Goal: Task Accomplishment & Management: Manage account settings

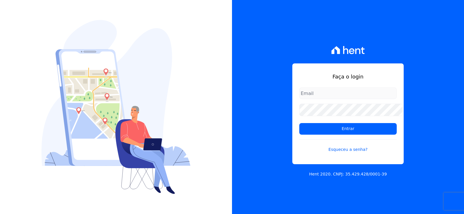
type input "[EMAIL_ADDRESS][DOMAIN_NAME]"
click at [325, 99] on input "[EMAIL_ADDRESS][DOMAIN_NAME]" at bounding box center [347, 94] width 97 height 12
click at [332, 79] on div "Faça o login [EMAIL_ADDRESS][DOMAIN_NAME] Entrar Esqueceu a senha?" at bounding box center [347, 114] width 111 height 101
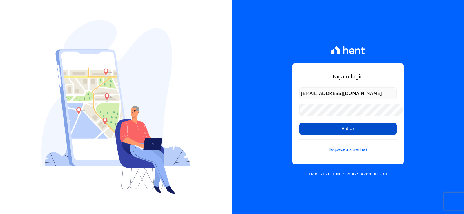
click at [346, 131] on input "Entrar" at bounding box center [347, 129] width 97 height 12
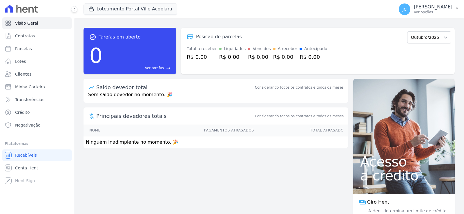
click at [345, 134] on div "task_alt Tarefas em aberto 0 Ver tarefas east Posição de parcelas Janeiro/2022 …" at bounding box center [269, 117] width 390 height 196
click at [141, 10] on button "Loteamento Portal Ville Acopiara" at bounding box center [131, 8] width 94 height 11
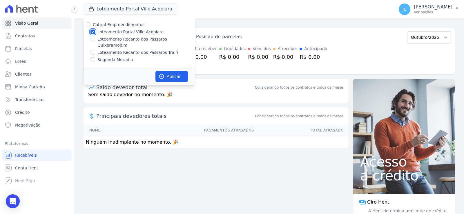
click at [95, 33] on input "Loteamento Portal Ville Acopiara" at bounding box center [92, 32] width 5 height 5
checkbox input "false"
click at [95, 41] on input "Loteamento Recanto dos Pássaros Quixeramobim" at bounding box center [92, 39] width 5 height 5
checkbox input "true"
click at [177, 71] on button "Aplicar" at bounding box center [171, 76] width 32 height 11
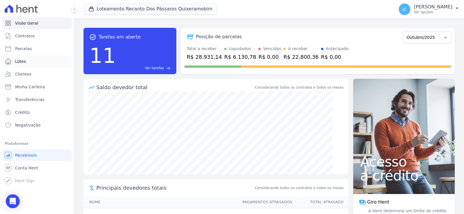
click at [20, 64] on span "Lotes" at bounding box center [20, 62] width 11 height 6
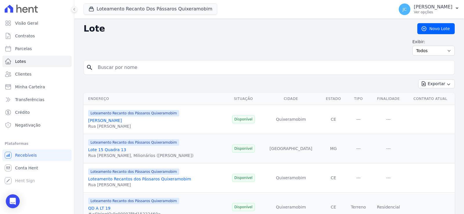
click at [119, 70] on input "search" at bounding box center [273, 68] width 358 height 12
click at [34, 39] on span "Contratos" at bounding box center [25, 36] width 20 height 6
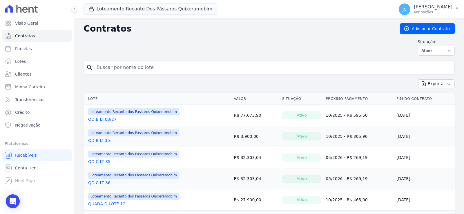
click at [137, 73] on input "search" at bounding box center [272, 68] width 359 height 12
type input "17"
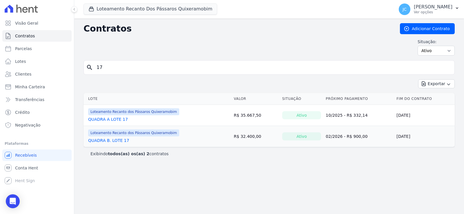
click at [125, 122] on link "QUADRA A LOTE 17" at bounding box center [108, 120] width 40 height 6
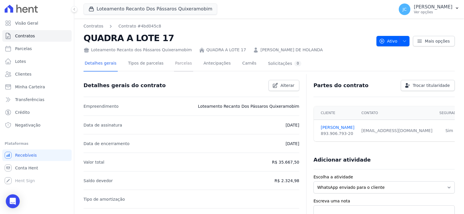
click at [181, 69] on link "Parcelas" at bounding box center [183, 63] width 19 height 15
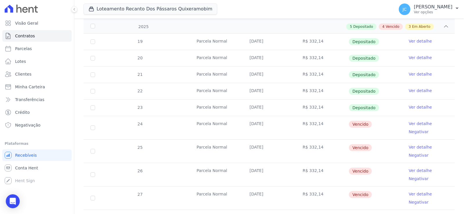
scroll to position [174, 0]
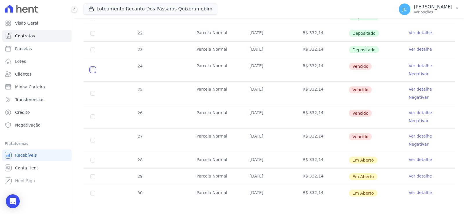
click at [95, 72] on input "checkbox" at bounding box center [92, 70] width 5 height 5
checkbox input "true"
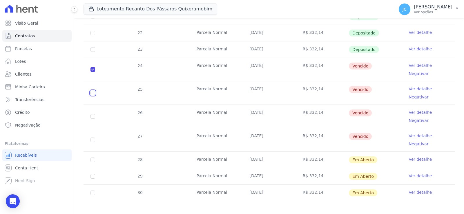
click at [95, 95] on input "checkbox" at bounding box center [92, 93] width 5 height 5
checkbox input "true"
click at [95, 119] on input "checkbox" at bounding box center [92, 116] width 5 height 5
checkbox input "true"
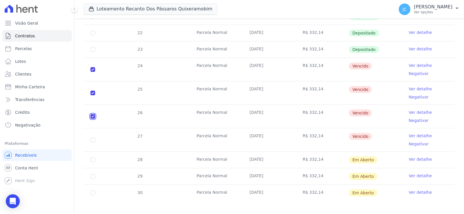
checkbox input "true"
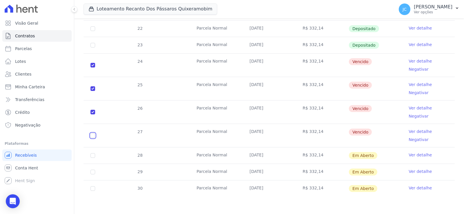
click at [95, 133] on input "checkbox" at bounding box center [92, 135] width 5 height 5
checkbox input "true"
click at [95, 153] on input "checkbox" at bounding box center [92, 155] width 5 height 5
checkbox input "true"
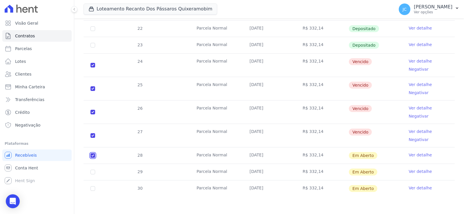
checkbox input "true"
click at [95, 170] on input "checkbox" at bounding box center [92, 172] width 5 height 5
checkbox input "true"
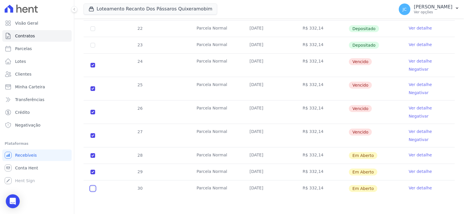
click at [95, 189] on input "checkbox" at bounding box center [92, 188] width 5 height 5
checkbox input "true"
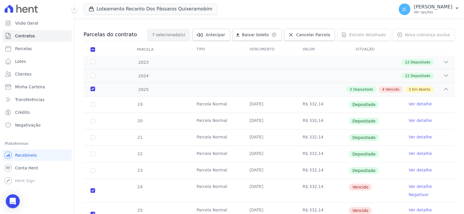
scroll to position [0, 0]
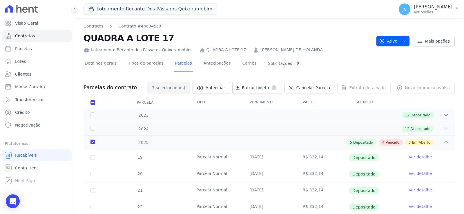
click at [400, 44] on span "button" at bounding box center [403, 41] width 7 height 9
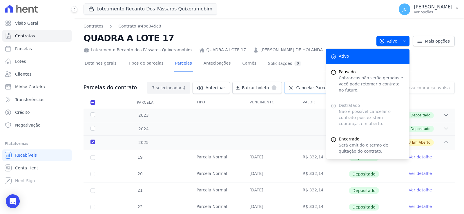
click at [291, 91] on icon at bounding box center [291, 88] width 6 height 6
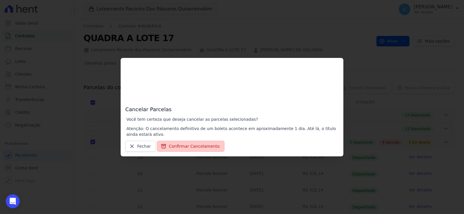
click at [182, 147] on button "Confirmar Cancelamento" at bounding box center [191, 146] width 68 height 11
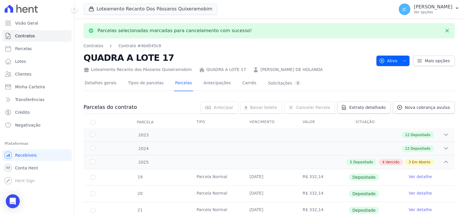
click at [401, 62] on button "Ativo" at bounding box center [392, 61] width 33 height 10
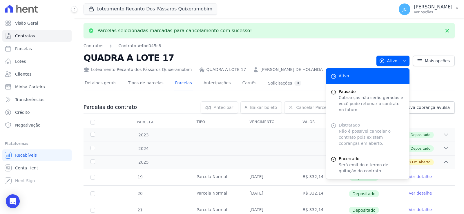
click at [337, 130] on div "Distratado Não é possível cancelar o contrato pois existem cobranças em aberto." at bounding box center [368, 135] width 84 height 34
click at [44, 41] on link "Contratos" at bounding box center [36, 36] width 69 height 12
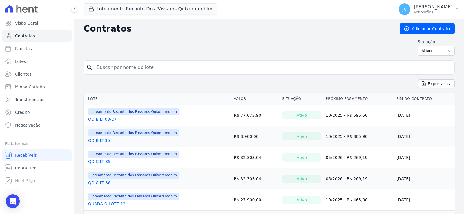
click at [133, 70] on input "search" at bounding box center [272, 68] width 359 height 12
type input "17"
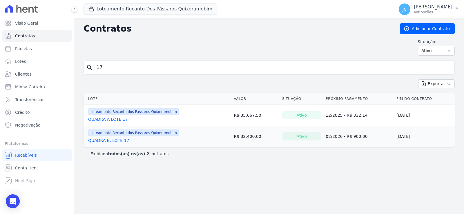
click at [113, 122] on link "QUADRA A LOTE 17" at bounding box center [108, 120] width 40 height 6
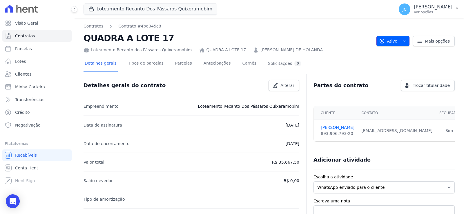
click at [380, 46] on span "Ativo" at bounding box center [388, 41] width 19 height 10
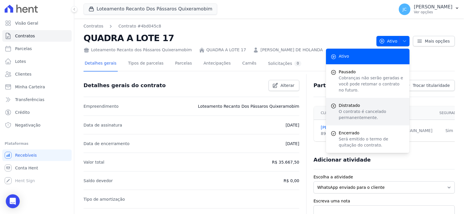
click at [339, 113] on p "O contrato é cancelado permanentemente." at bounding box center [372, 115] width 66 height 12
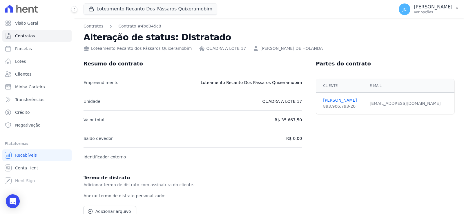
scroll to position [46, 0]
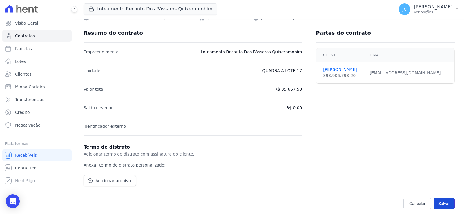
click at [439, 203] on button "Salvar" at bounding box center [444, 204] width 21 height 12
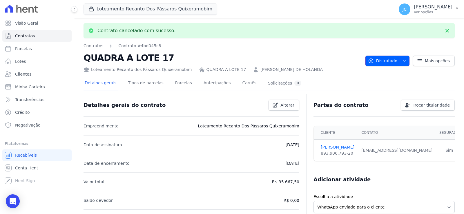
click at [372, 62] on span "Distratado" at bounding box center [382, 61] width 29 height 10
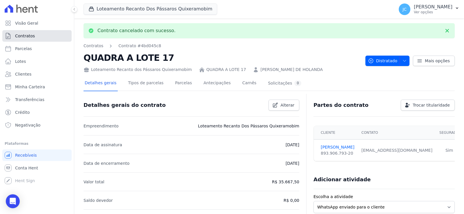
click at [35, 37] on span "Contratos" at bounding box center [25, 36] width 20 height 6
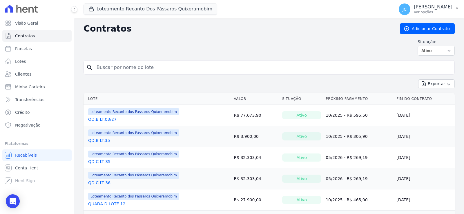
click at [125, 73] on input "search" at bounding box center [272, 68] width 359 height 12
type input "17"
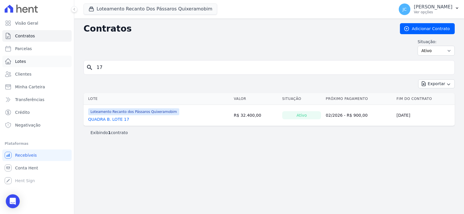
click at [37, 63] on link "Lotes" at bounding box center [36, 62] width 69 height 12
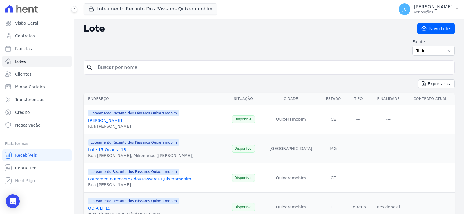
click at [133, 72] on input "search" at bounding box center [273, 68] width 358 height 12
type input "17"
